Goal: Task Accomplishment & Management: Use online tool/utility

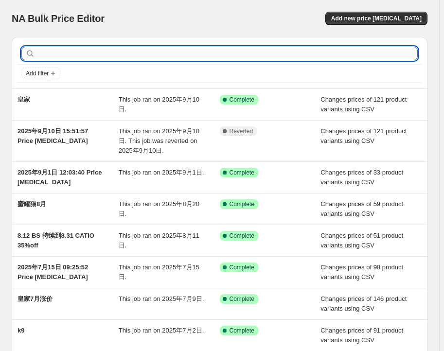
click at [95, 54] on input "text" at bounding box center [227, 54] width 380 height 14
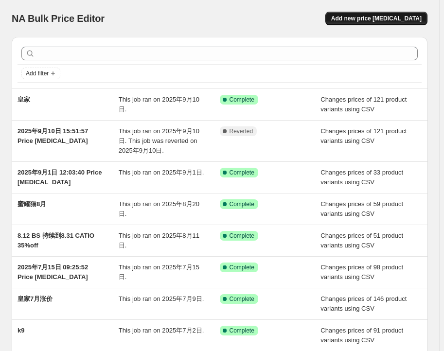
click at [371, 14] on button "Add new price change job" at bounding box center [376, 19] width 102 height 14
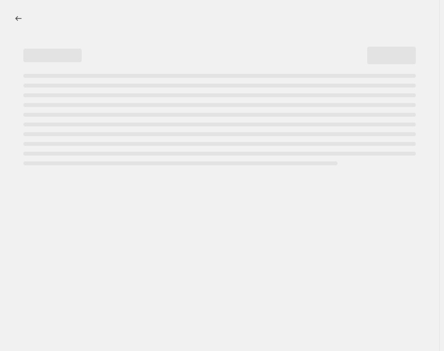
select select "percentage"
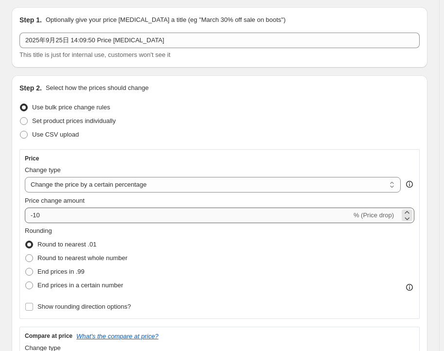
scroll to position [44, 0]
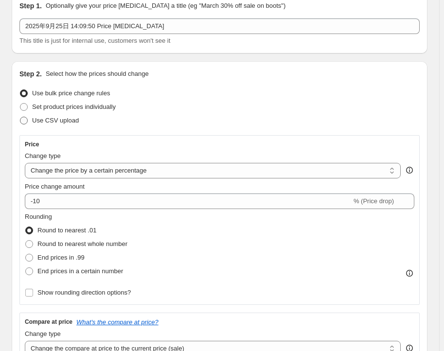
click at [60, 121] on span "Use CSV upload" at bounding box center [55, 120] width 47 height 7
click at [20, 117] on input "Use CSV upload" at bounding box center [20, 117] width 0 height 0
radio input "true"
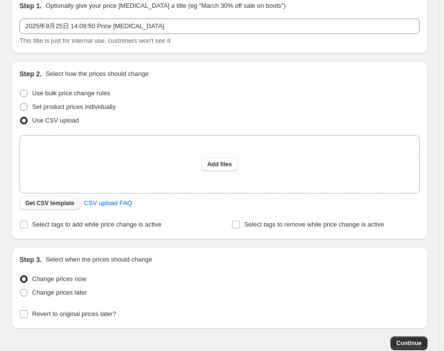
click at [39, 203] on span "Get CSV template" at bounding box center [49, 203] width 49 height 8
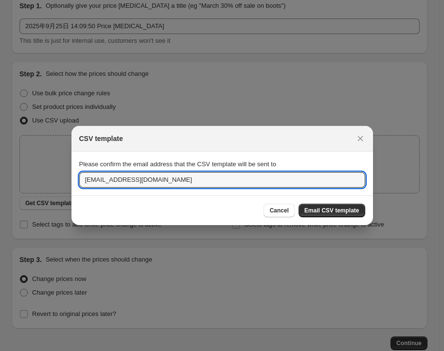
drag, startPoint x: 94, startPoint y: 178, endPoint x: 49, endPoint y: 178, distance: 45.2
type input "kee@petso.com.au"
click at [320, 209] on span "Email CSV template" at bounding box center [331, 210] width 55 height 8
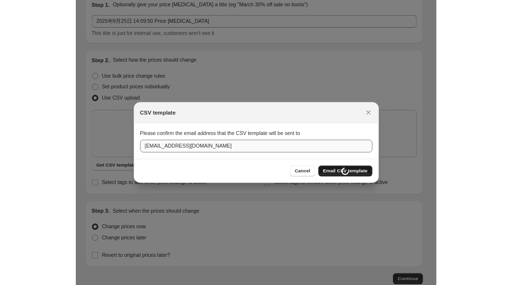
scroll to position [44, 0]
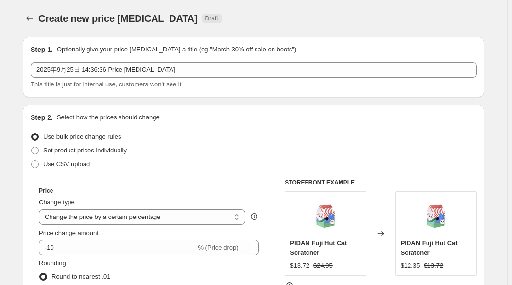
select select "percentage"
click at [316, 10] on div "Create new price [MEDICAL_DATA]. This page is ready Create new price [MEDICAL_D…" at bounding box center [254, 18] width 462 height 37
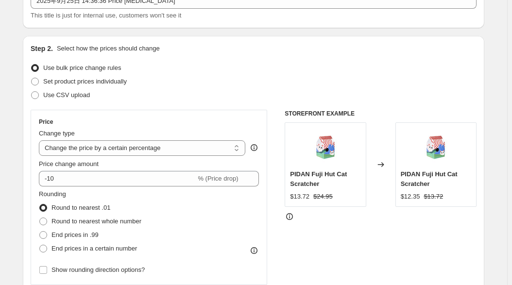
scroll to position [44, 0]
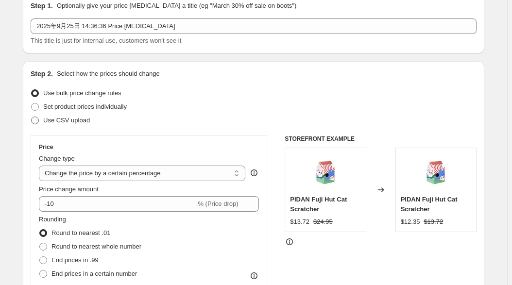
click at [85, 119] on span "Use CSV upload" at bounding box center [66, 120] width 47 height 7
click at [32, 117] on input "Use CSV upload" at bounding box center [31, 117] width 0 height 0
radio input "true"
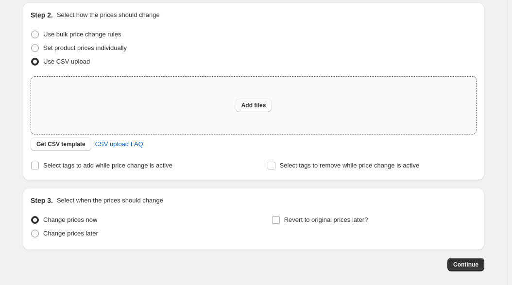
scroll to position [88, 0]
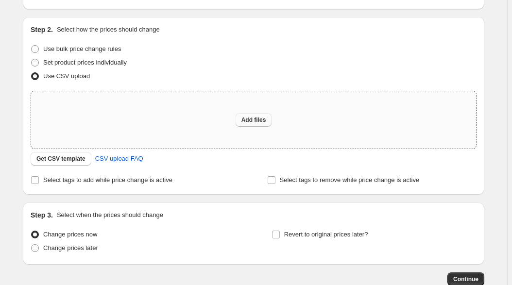
click at [256, 120] on span "Add files" at bounding box center [253, 120] width 25 height 8
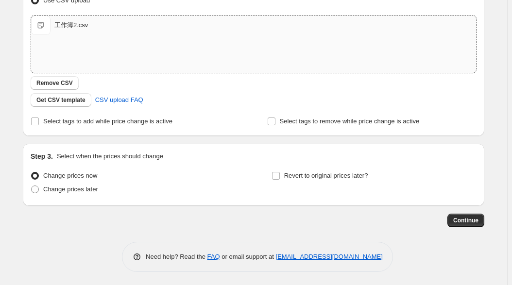
scroll to position [165, 0]
click at [458, 219] on span "Continue" at bounding box center [465, 220] width 25 height 8
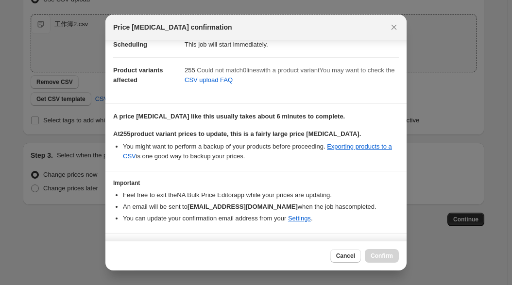
scroll to position [47, 0]
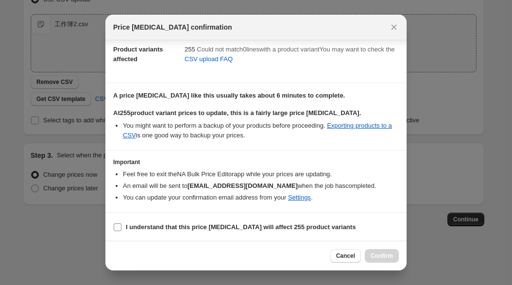
click at [116, 229] on input "I understand that this price [MEDICAL_DATA] will affect 255 product variants" at bounding box center [118, 227] width 8 height 8
checkbox input "true"
click at [374, 256] on span "Confirm" at bounding box center [382, 256] width 22 height 8
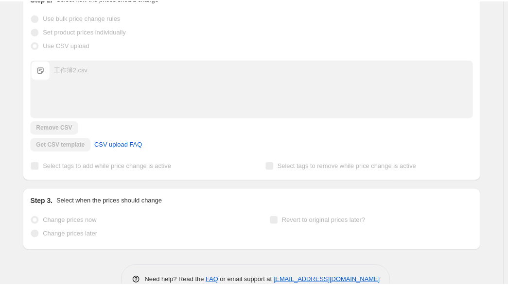
scroll to position [169, 0]
